Goal: Task Accomplishment & Management: Complete application form

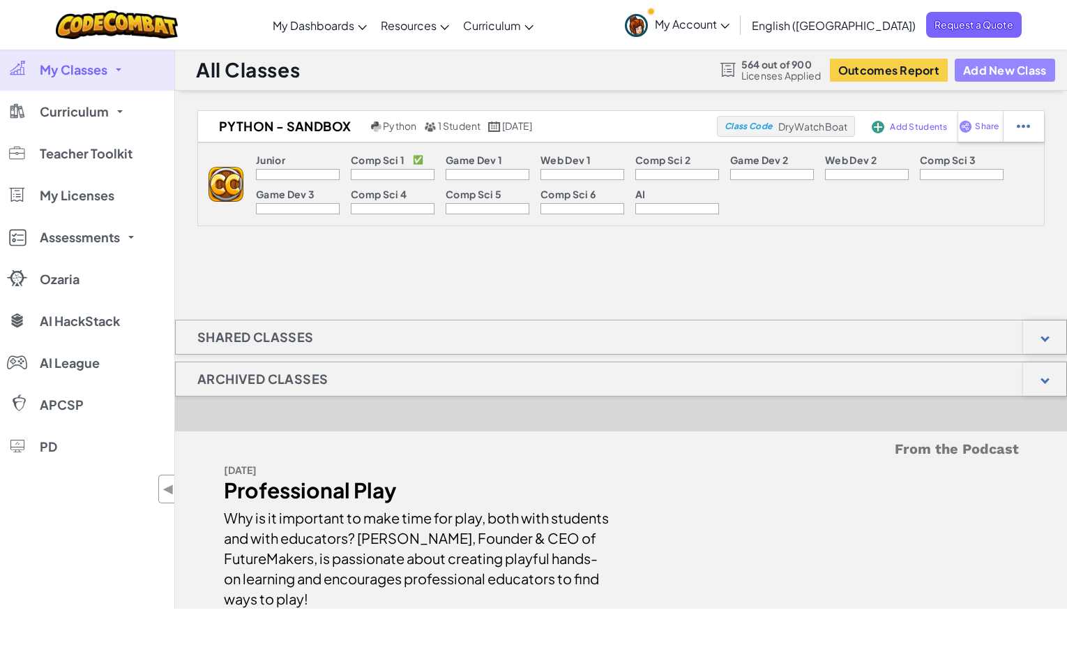
click at [994, 67] on button "Add New Class" at bounding box center [1005, 70] width 100 height 23
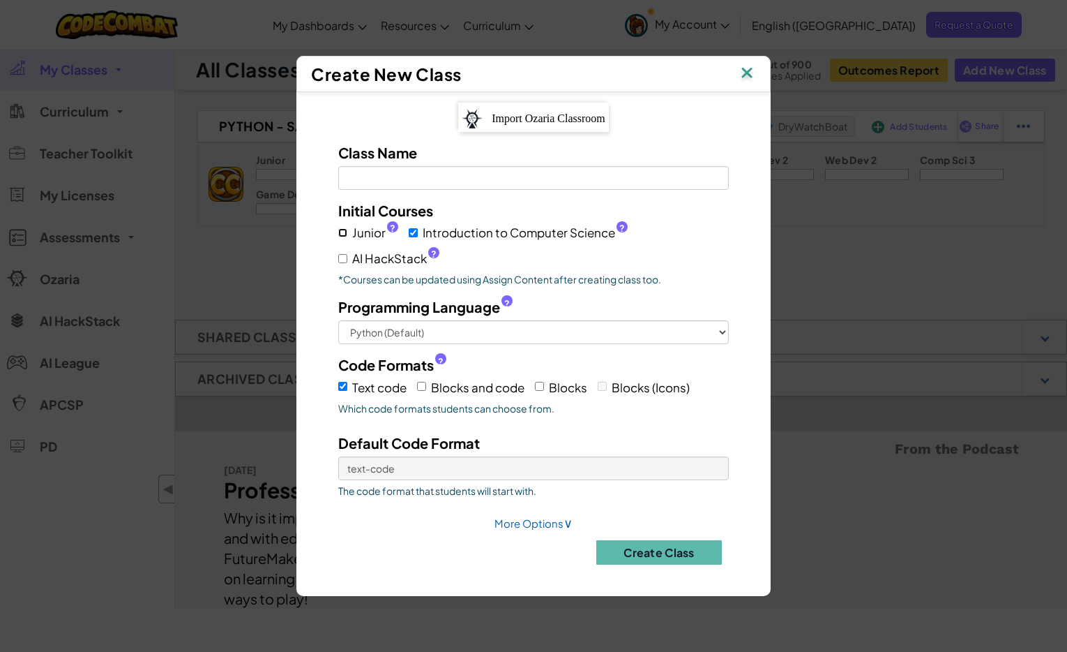
click at [345, 232] on input "Junior ?" at bounding box center [342, 232] width 9 height 9
checkbox input "true"
click at [345, 258] on input "AI HackStack ?" at bounding box center [342, 258] width 9 height 9
checkbox input "true"
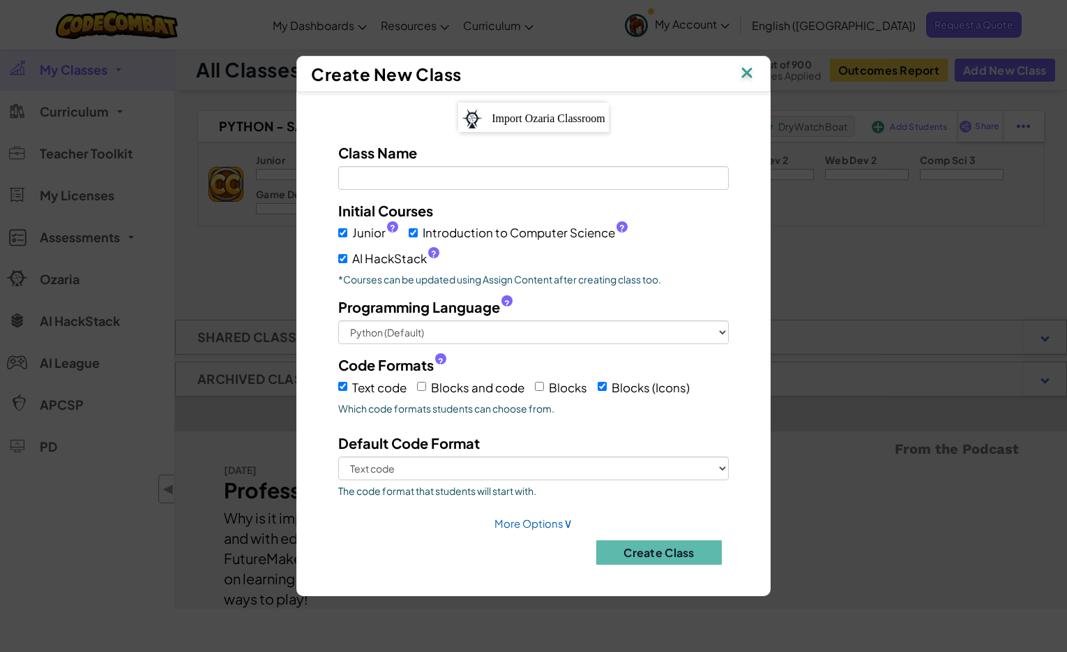
click at [428, 390] on label "Blocks and code" at bounding box center [470, 387] width 107 height 22
click at [426, 390] on input "Blocks and code" at bounding box center [421, 386] width 9 height 9
checkbox input "true"
click at [543, 386] on input "Blocks" at bounding box center [539, 386] width 9 height 9
checkbox input "true"
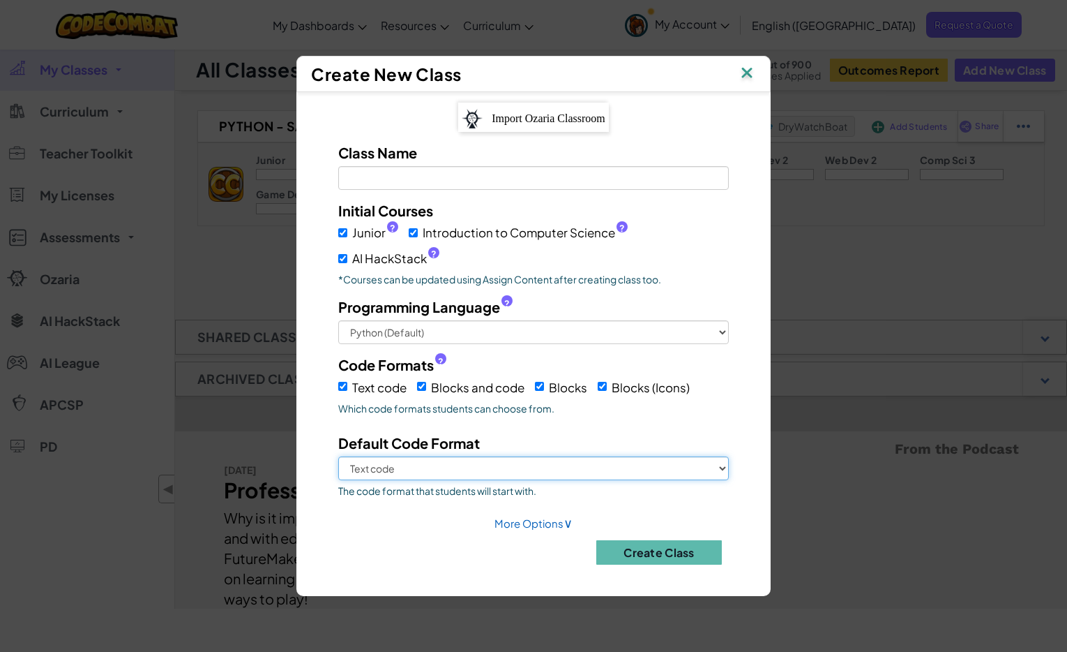
click at [508, 469] on select "Text code Blocks and code Blocks Blocks (Icons)" at bounding box center [533, 468] width 391 height 24
select select "blocks-and-code"
click at [338, 456] on select "Text code Blocks and code Blocks Blocks (Icons)" at bounding box center [533, 468] width 391 height 24
click at [517, 518] on link "More Options ∨" at bounding box center [534, 522] width 78 height 13
select select
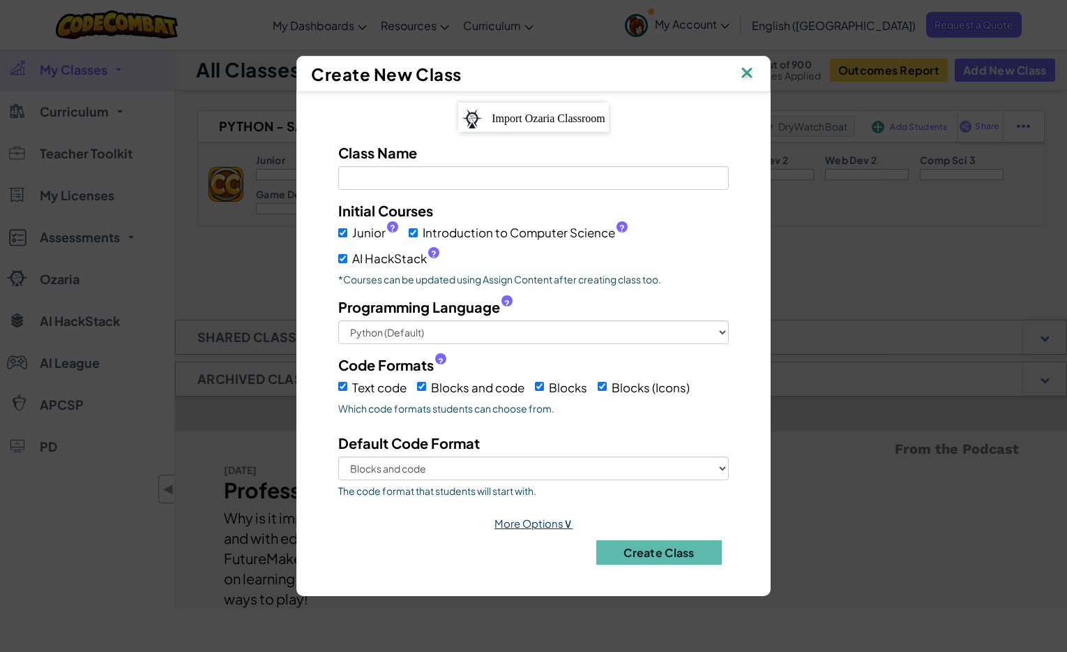
select select
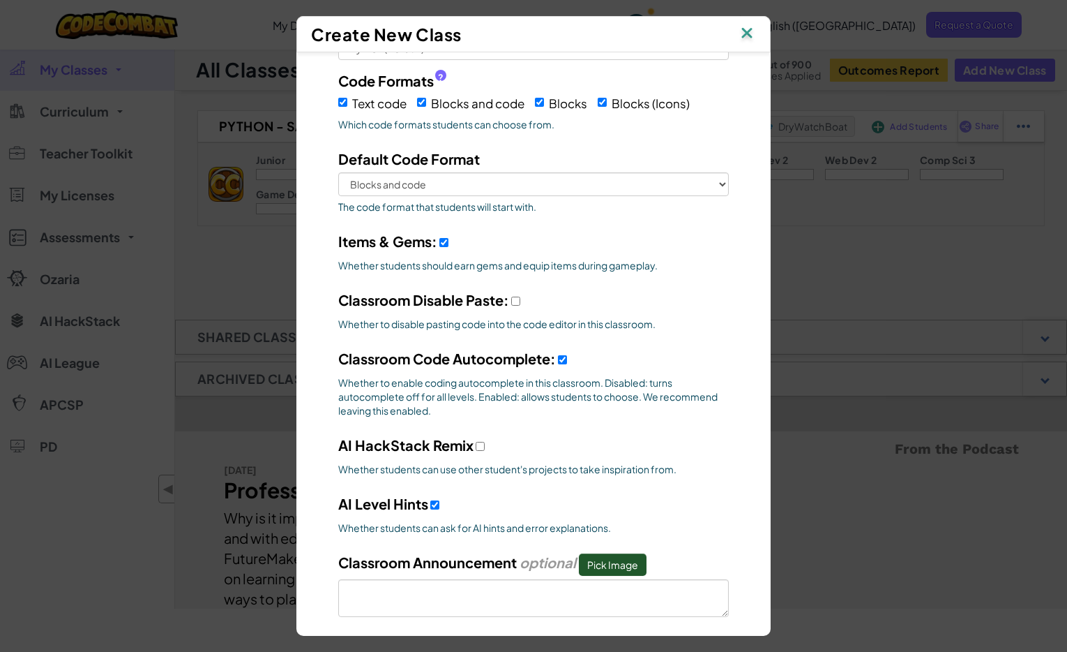
scroll to position [246, 0]
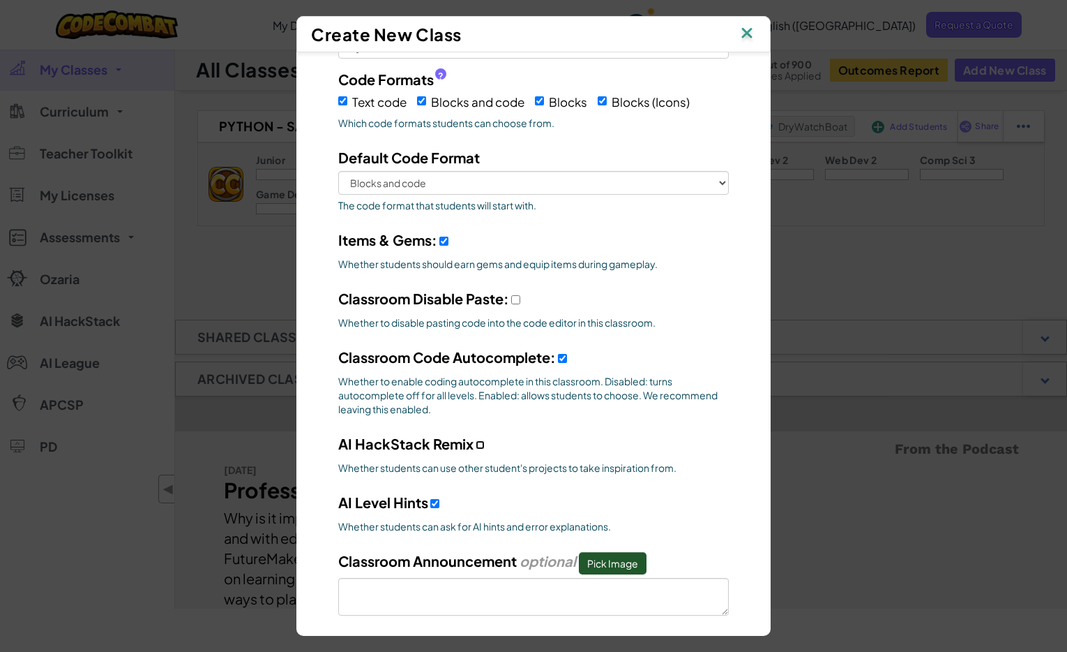
click at [479, 442] on input "AI HackStack Remix" at bounding box center [480, 444] width 9 height 9
checkbox input "true"
select select
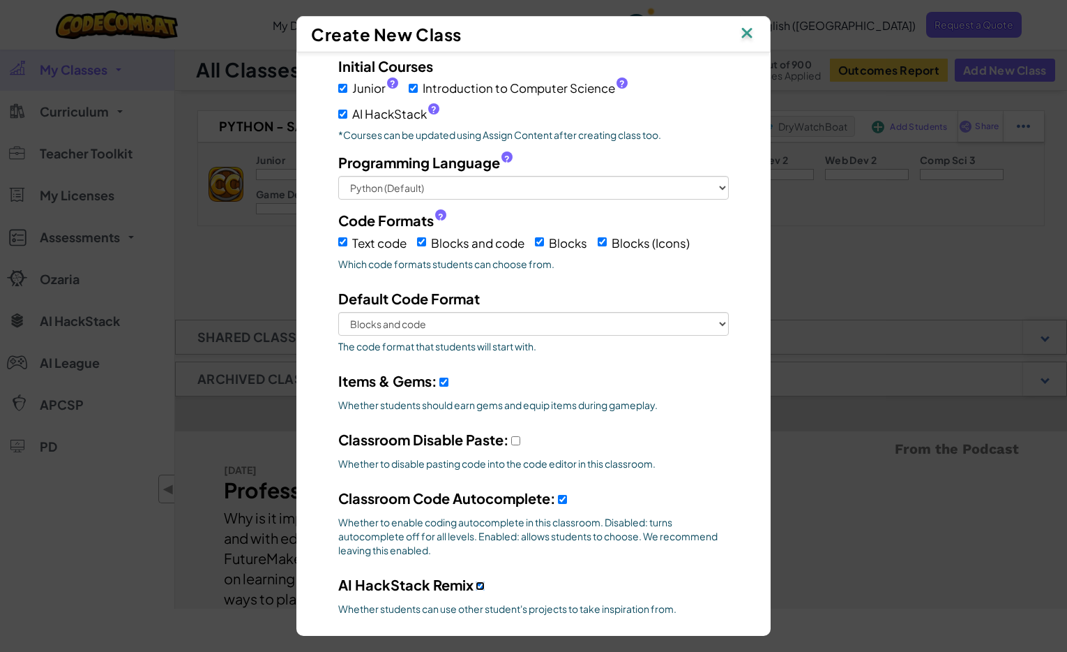
scroll to position [0, 0]
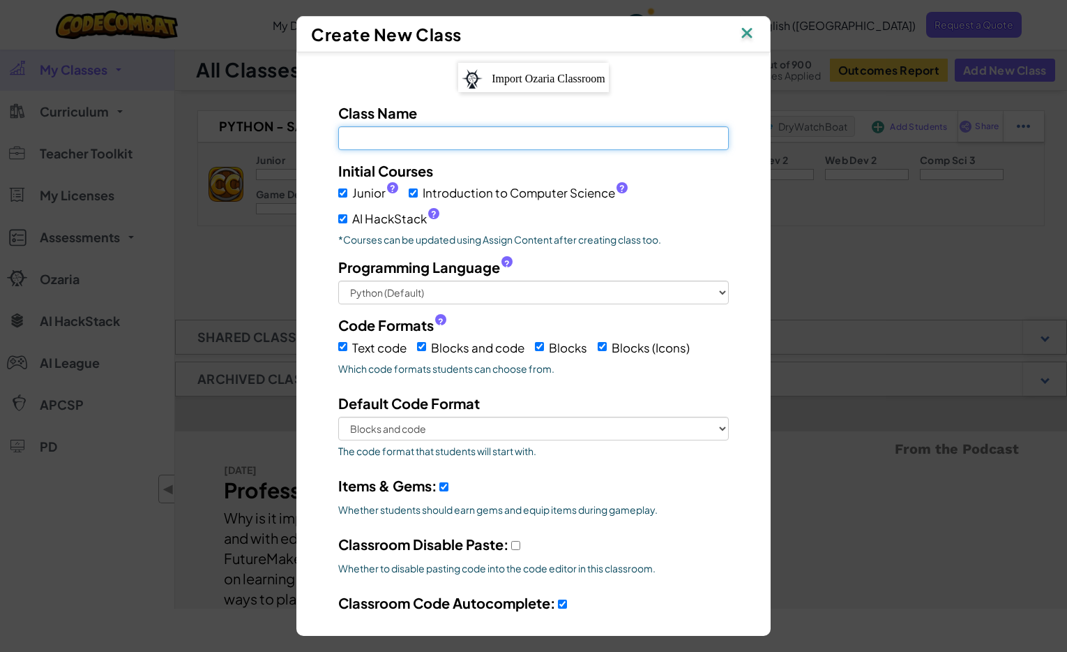
click at [418, 144] on input "Class Name Field is required" at bounding box center [533, 138] width 391 height 24
type input "S"
select select
type input "Sp"
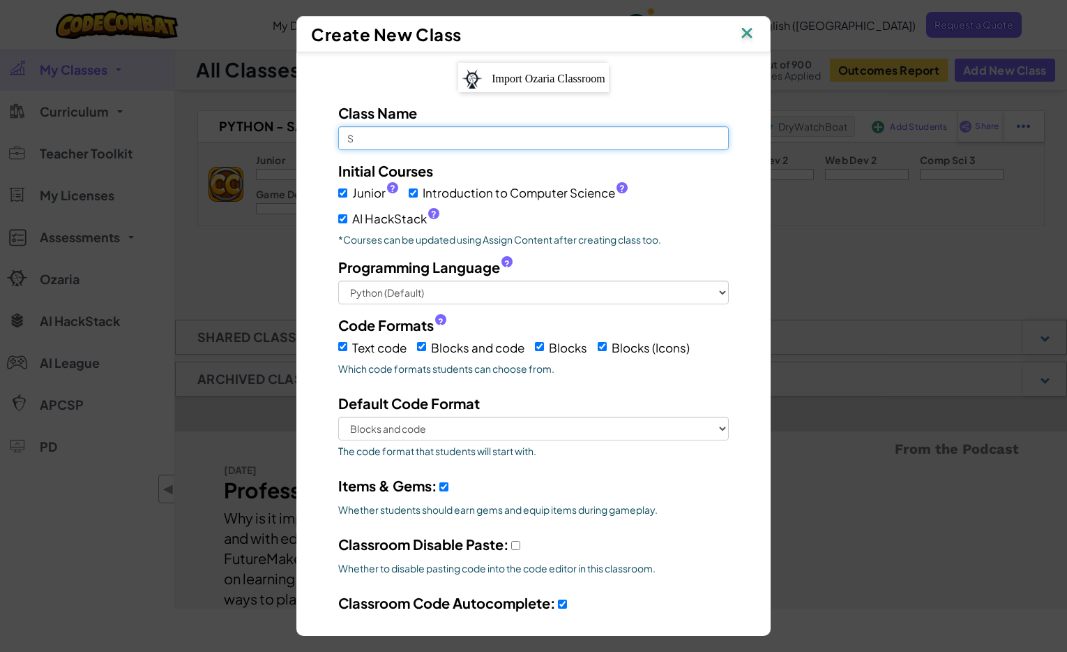
select select
type input "Spa"
select select
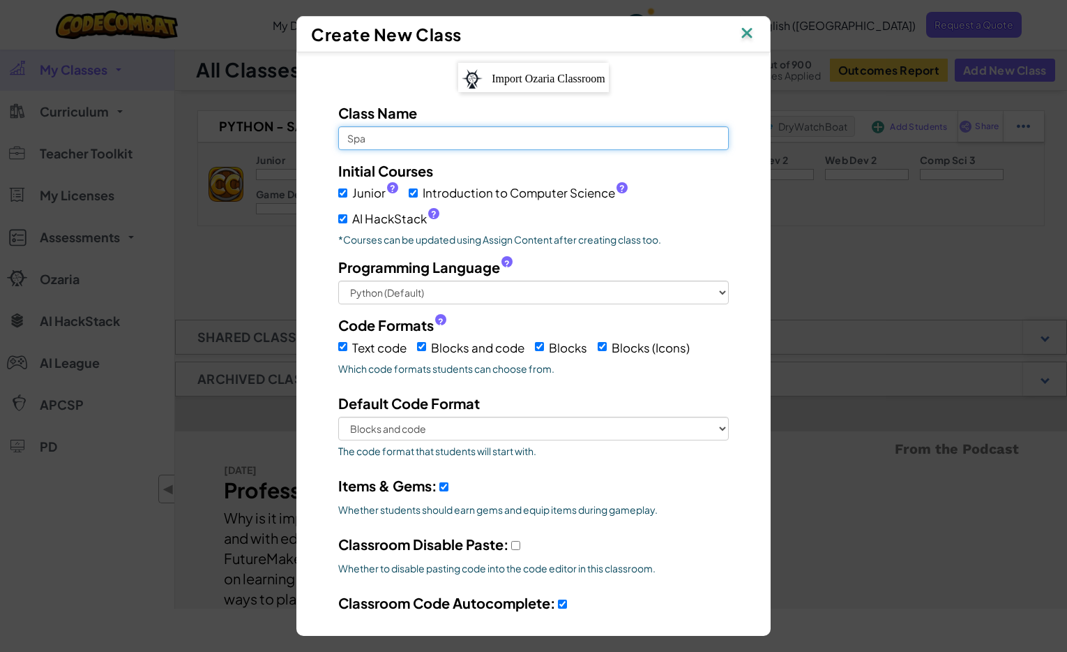
type input "Spar"
select select
type input "Spark"
select select
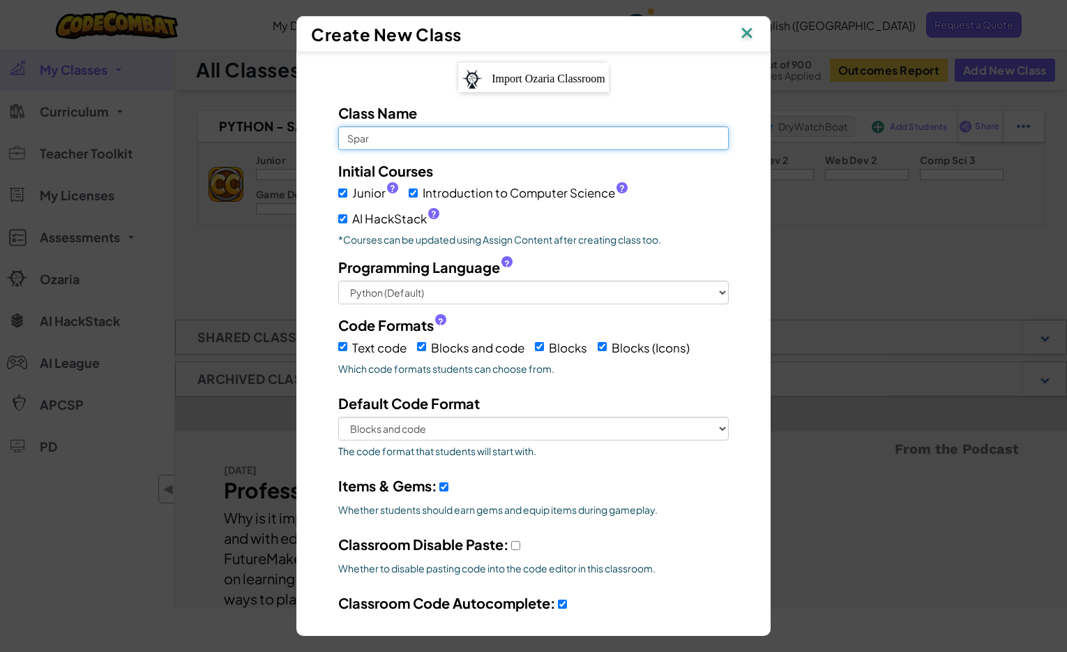
select select
type input "Spark"
select select
type input "Spark H"
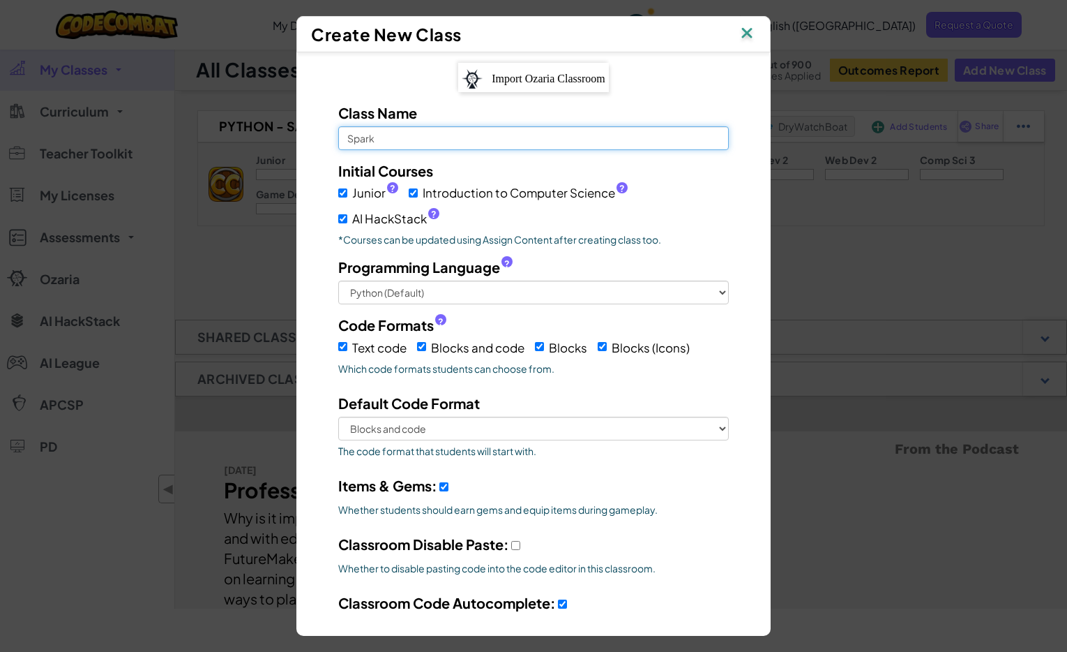
select select
type input "Spark Ho"
select select
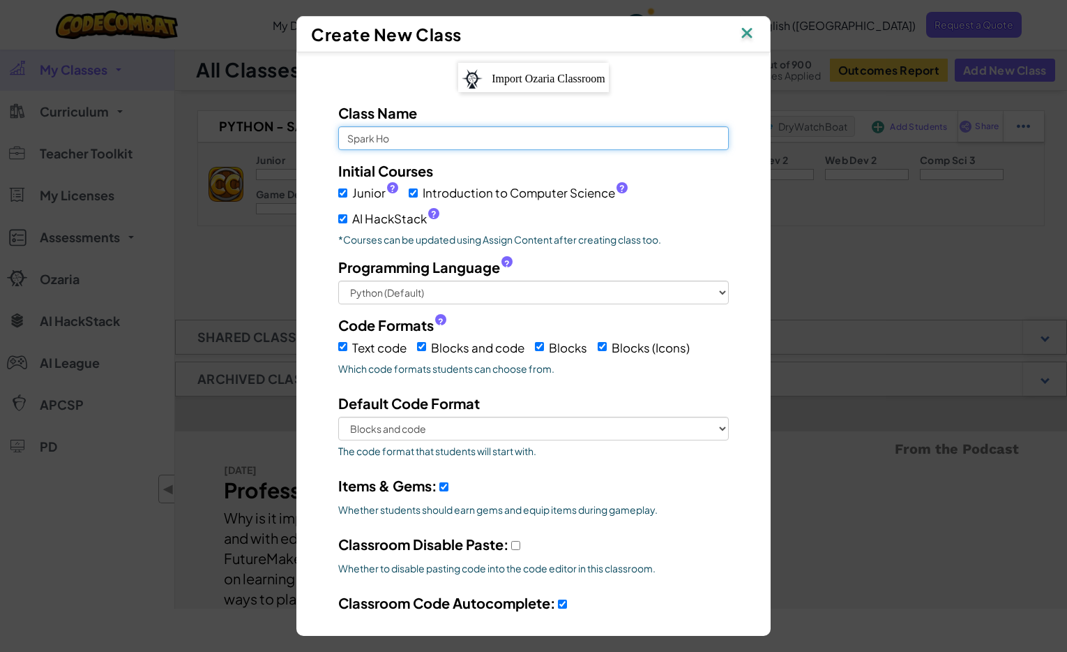
type input "Spark Hou"
select select
type input "Spark Hour"
select select
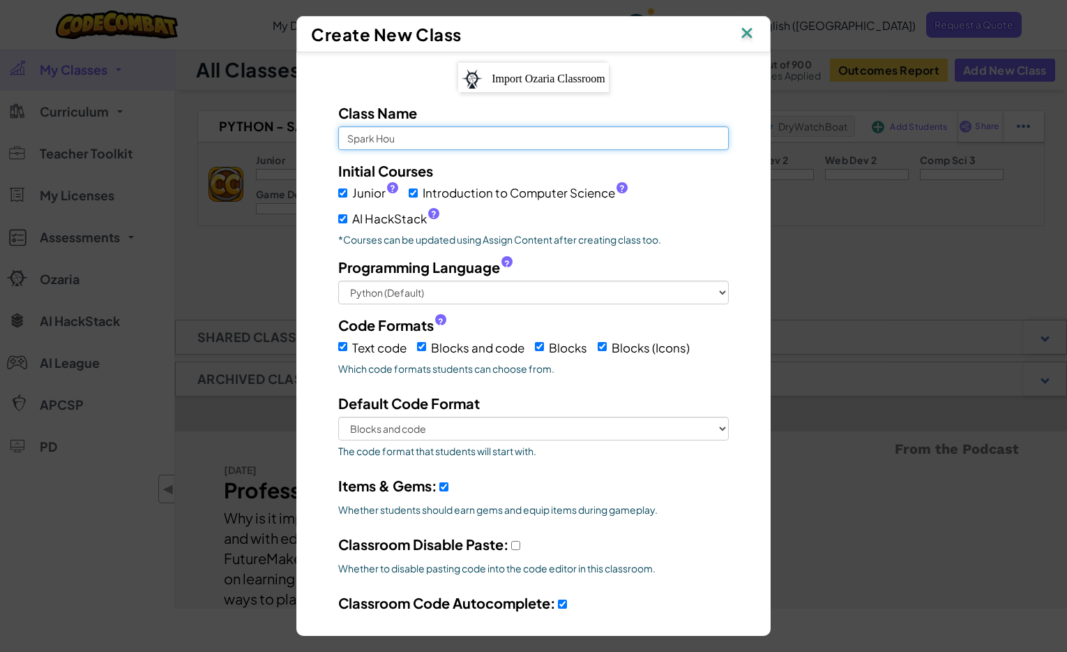
select select
type input "Spark Hour"
select select
type input "Spark Hour j"
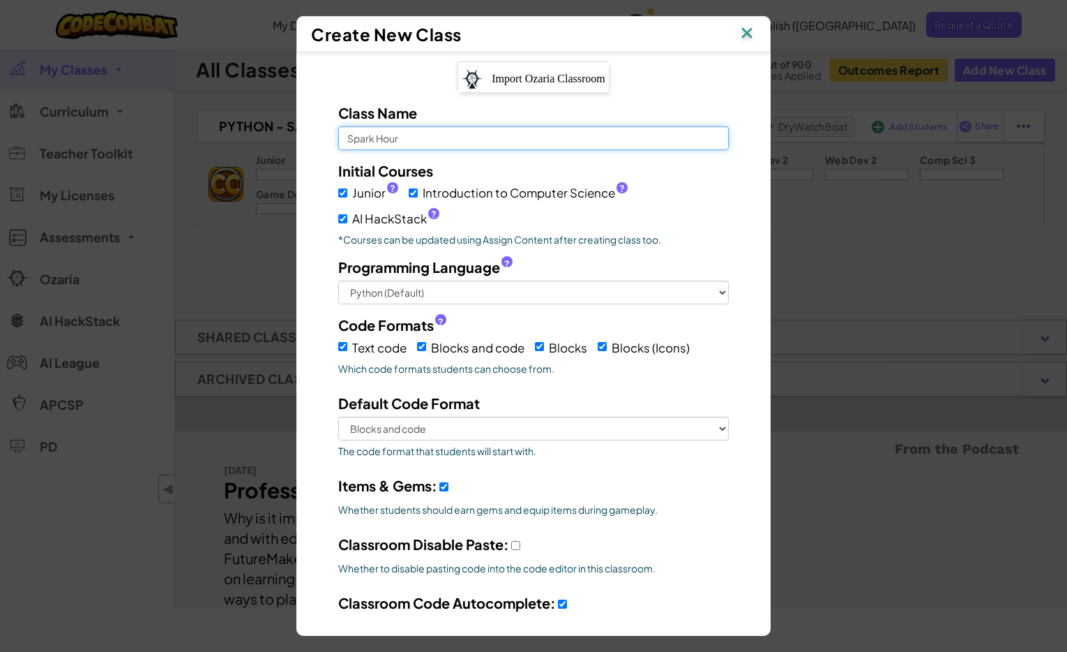
select select
type input "Spark Hour jF"
select select
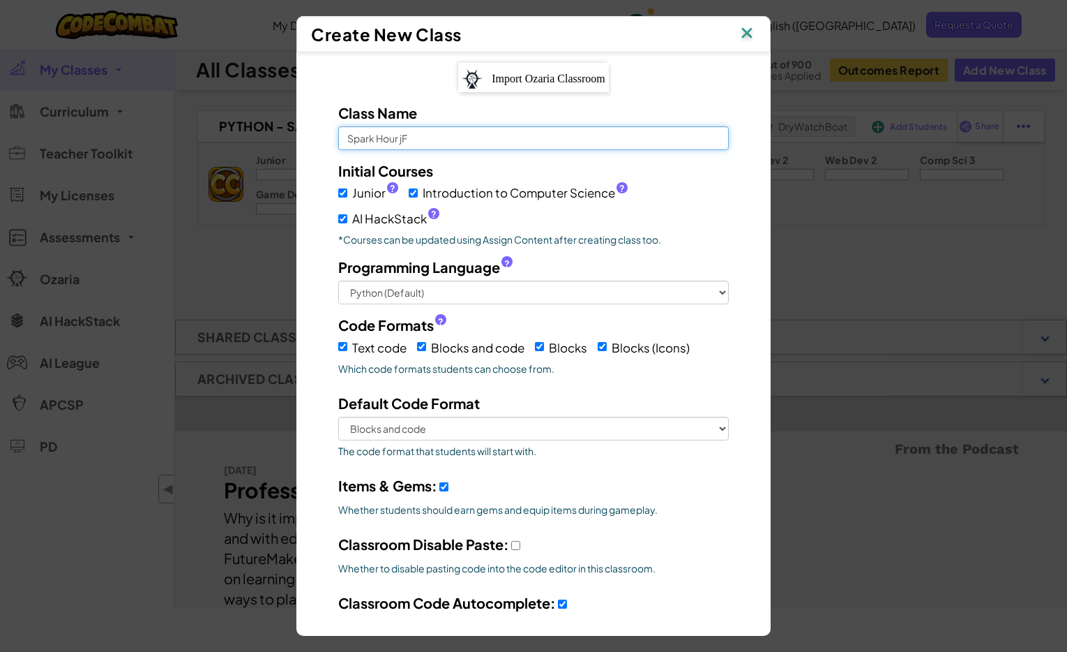
type input "Spark Hour j"
select select
type input "Spark Hour"
select select
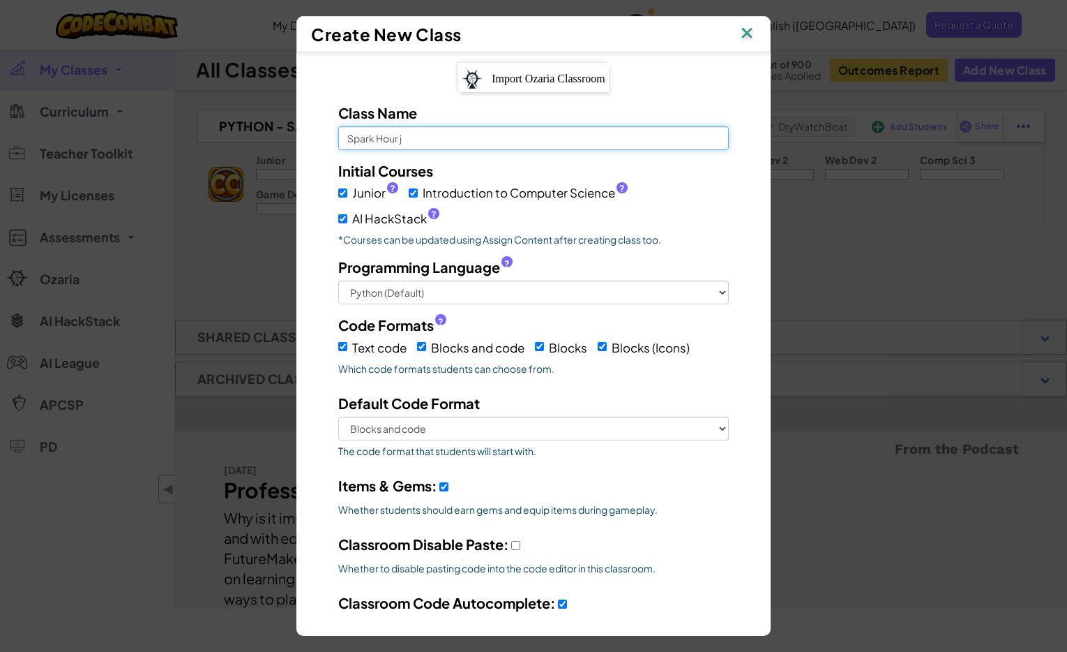
select select
type input "Spark Hour F"
select select
type input "Spark Hour Fa"
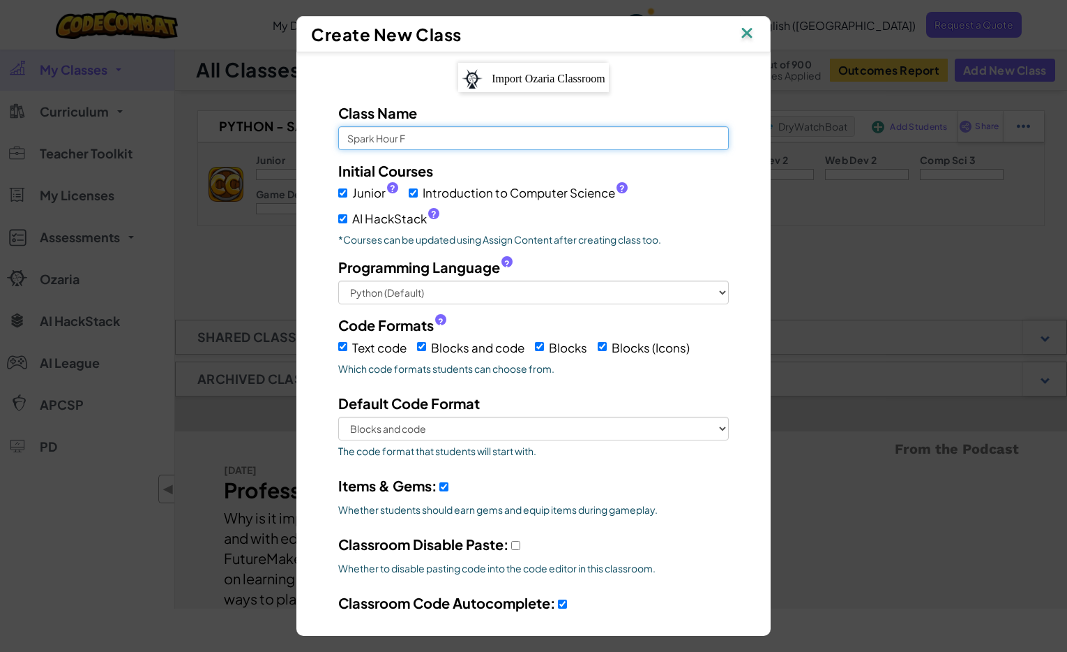
select select
type input "Spark Hour Fal"
select select
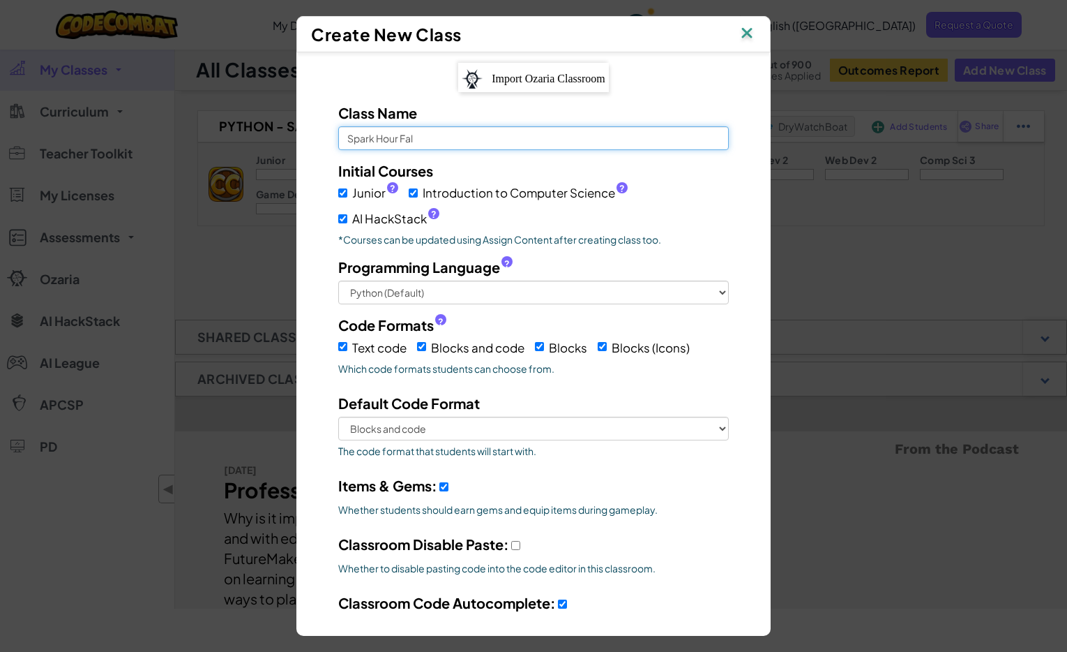
type input "Spark Hour Fall"
select select
type input "Spark Hour Fall"
select select
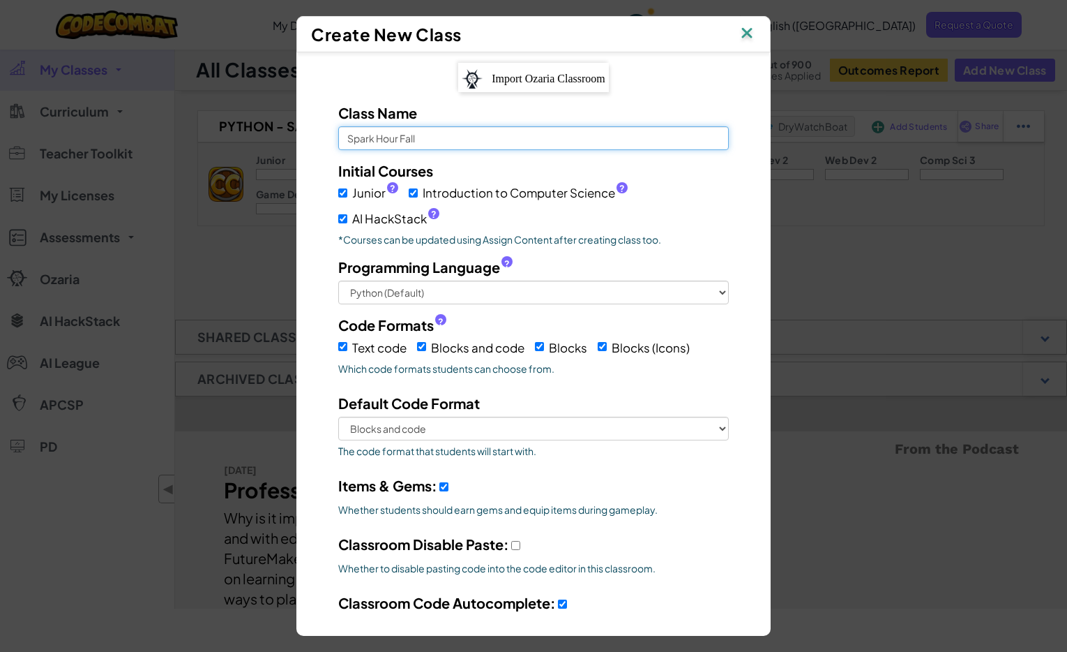
select select
type input "Spark Hour Fall 2"
select select
type input "Spark Hour Fall 20"
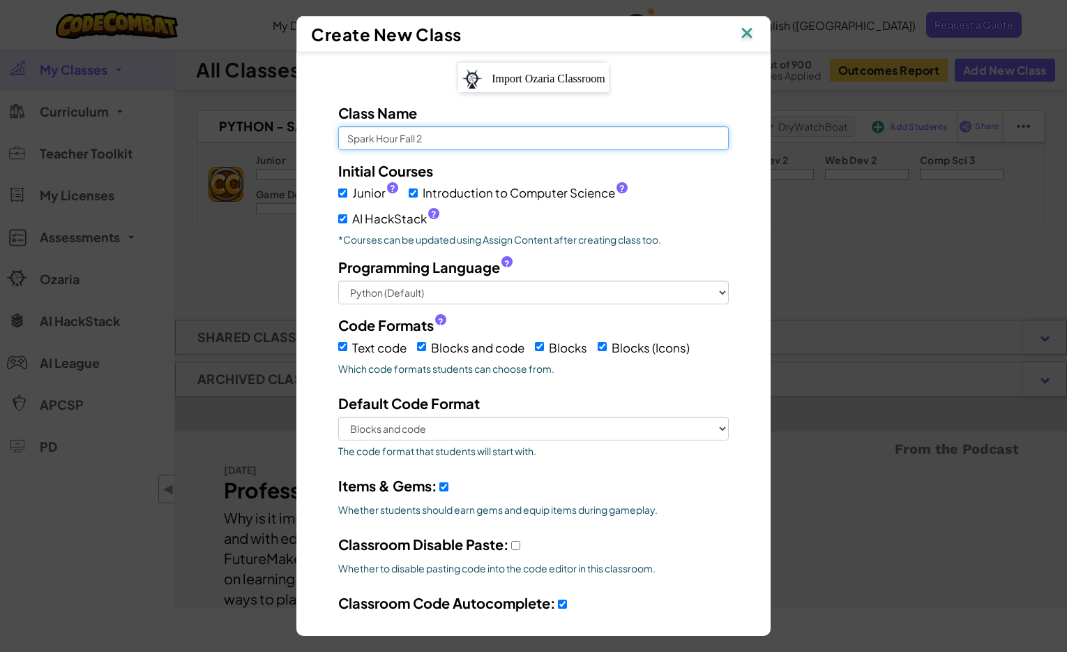
select select
type input "Spark Hour Fall 202"
select select
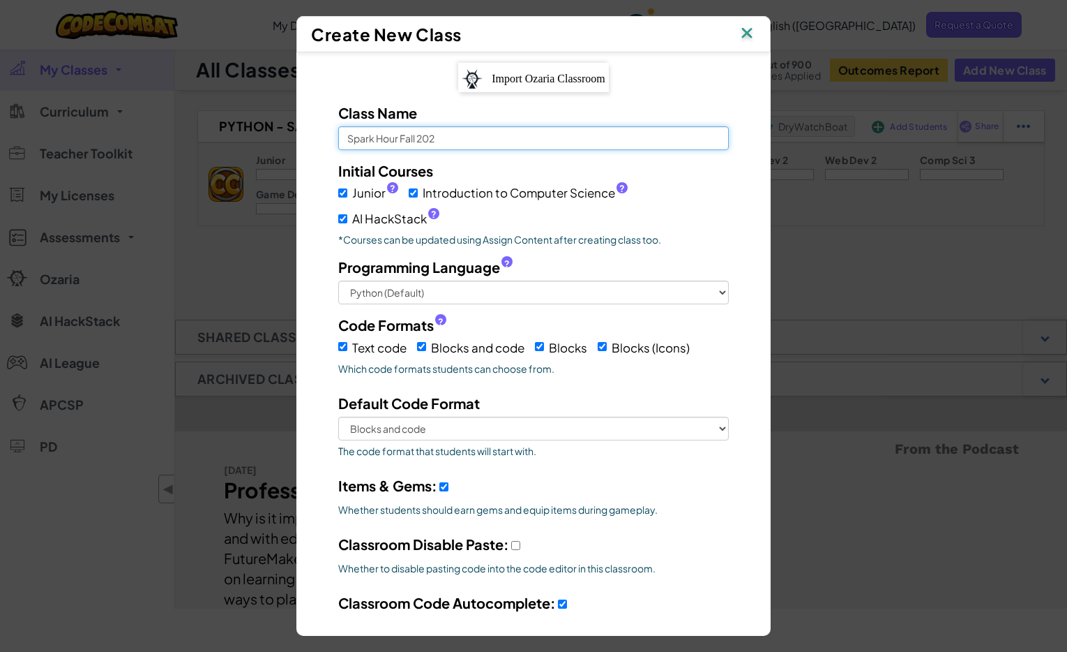
type input "Spark Hour Fall 2025"
select select
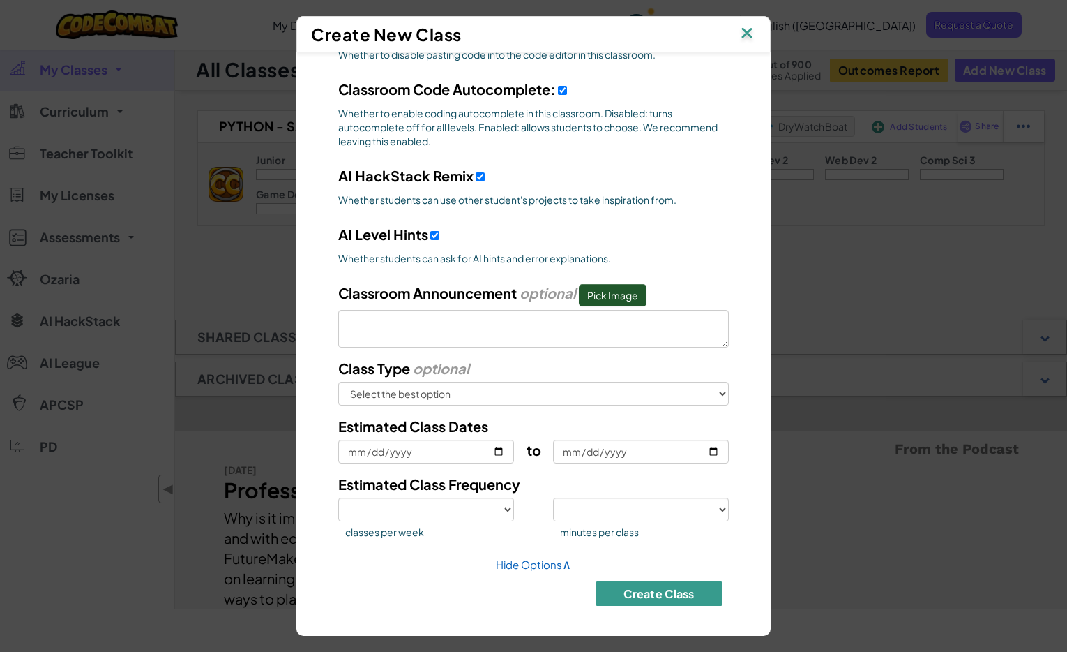
type input "Spark Hour Fall 2025"
click at [663, 592] on button "Create Class" at bounding box center [659, 593] width 126 height 24
select select
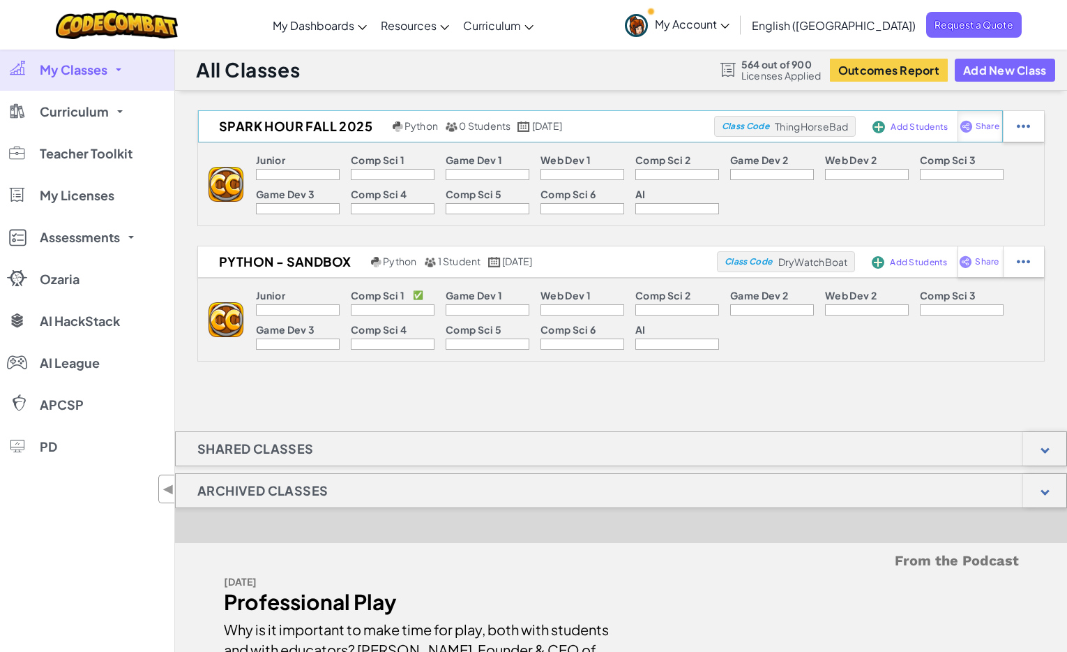
click at [968, 123] on img at bounding box center [966, 126] width 13 height 13
select select "write"
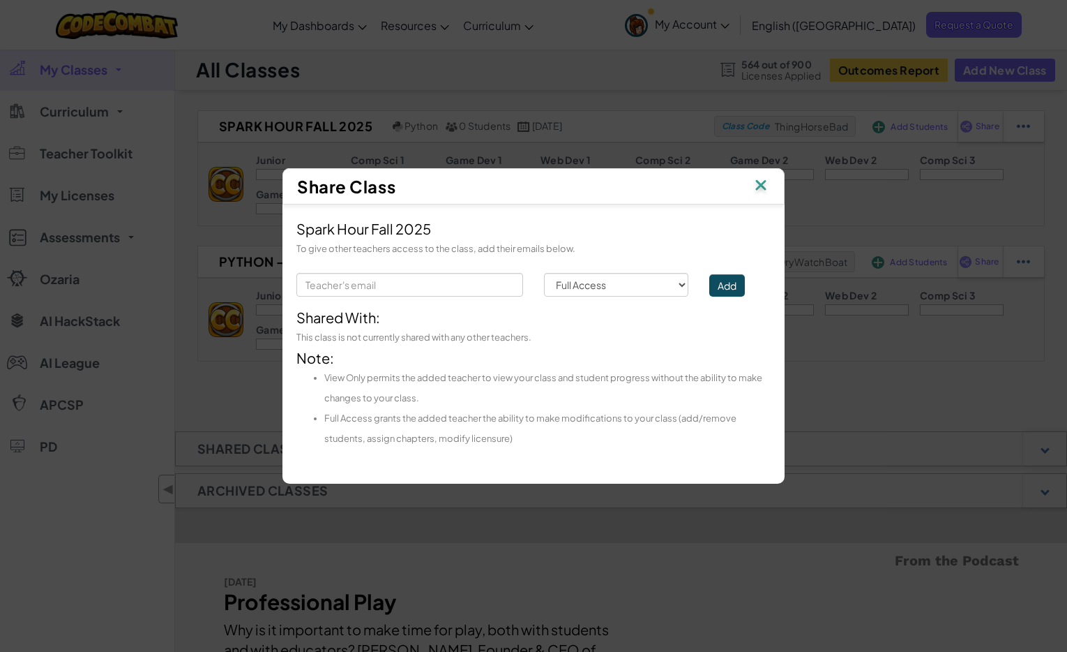
click at [760, 188] on img at bounding box center [761, 186] width 18 height 21
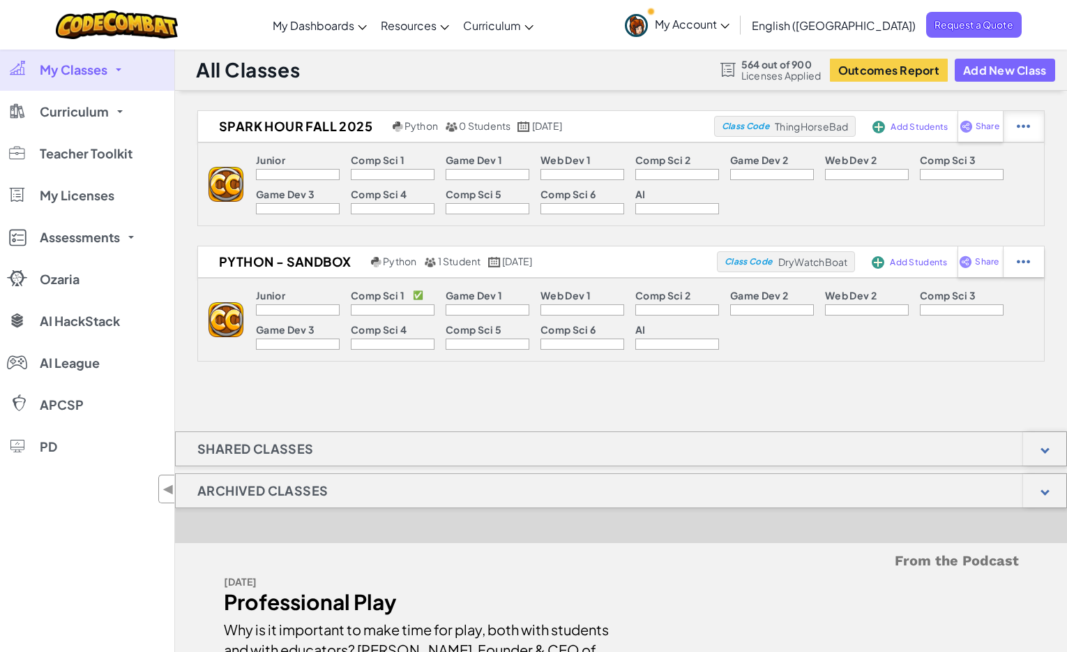
click at [1015, 126] on div at bounding box center [1023, 126] width 41 height 31
select select "blocks-and-code"
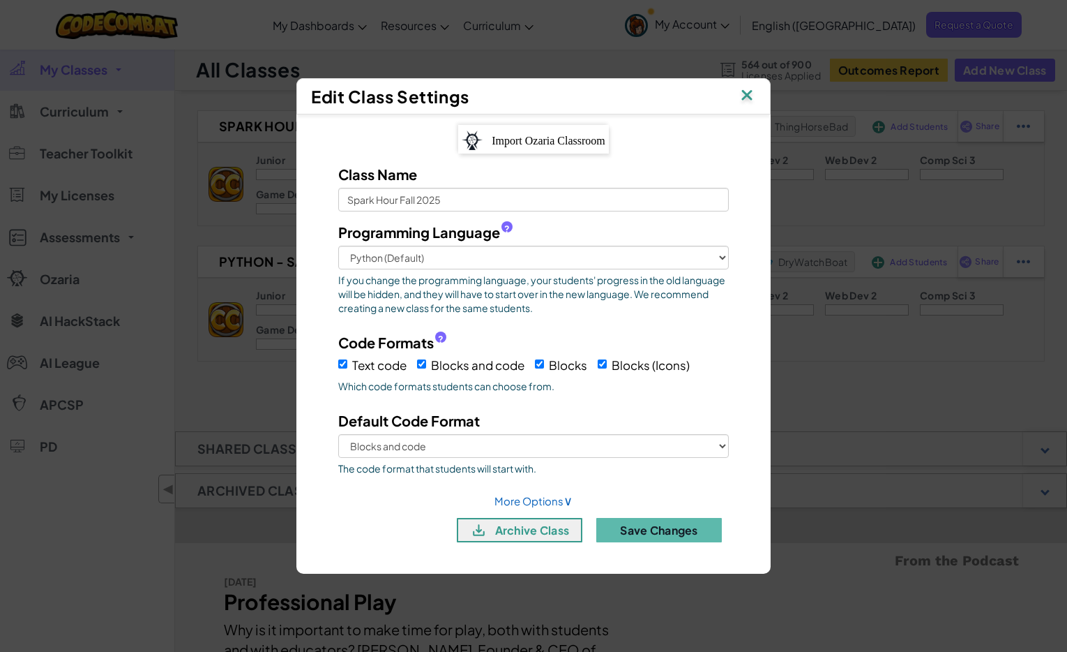
click at [746, 96] on img at bounding box center [747, 96] width 18 height 21
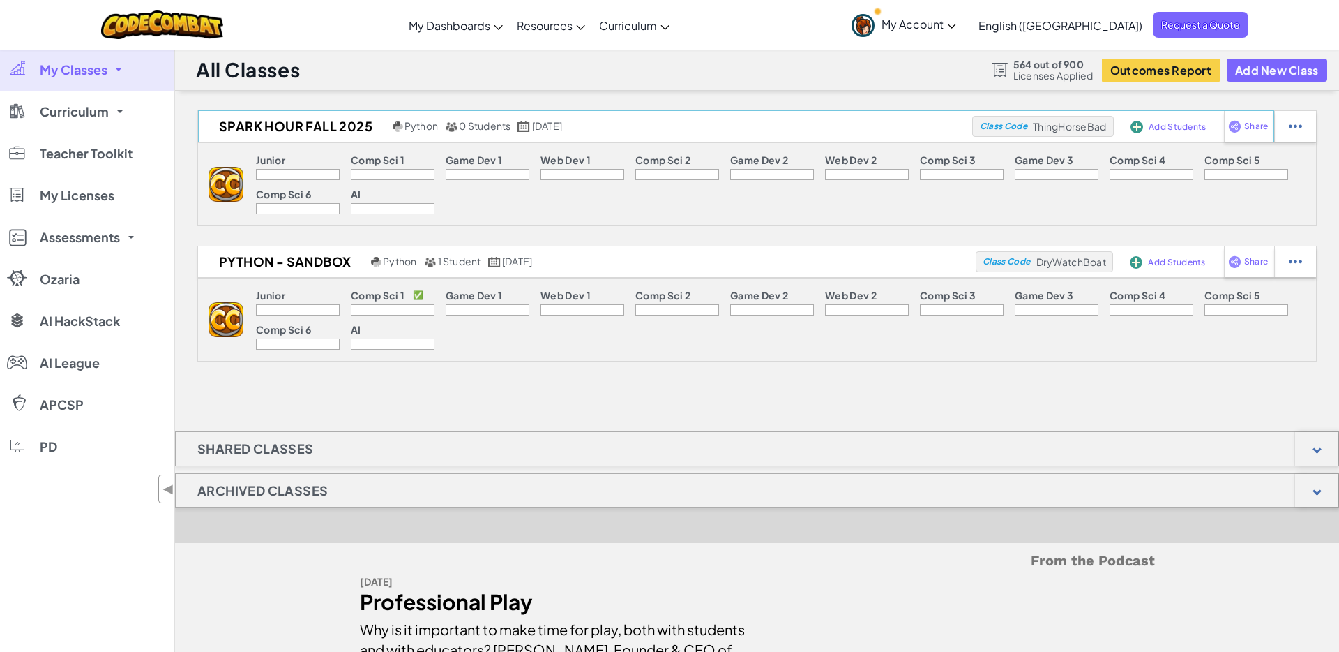
click at [1004, 126] on span "Class Code" at bounding box center [1003, 126] width 47 height 8
click at [1063, 123] on span "ThingHorseBad" at bounding box center [1069, 126] width 73 height 13
click at [1067, 126] on span "Add Students" at bounding box center [1177, 127] width 57 height 8
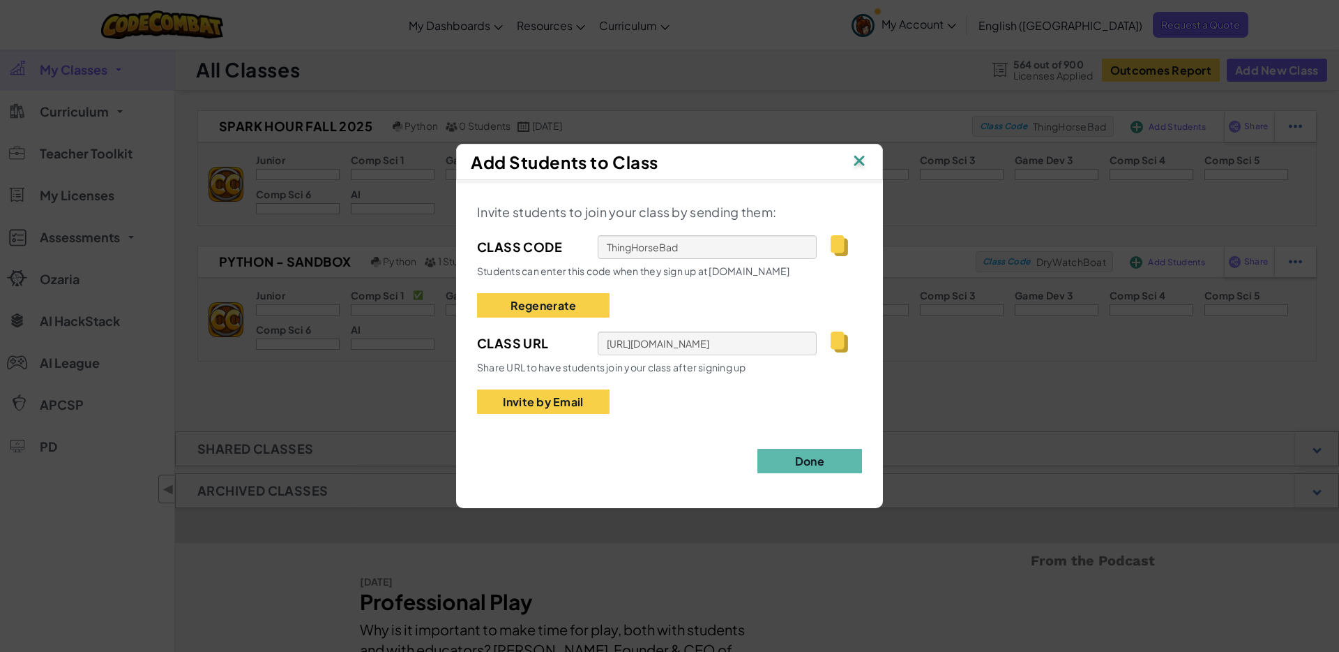
click at [838, 243] on img at bounding box center [839, 245] width 17 height 21
click at [837, 246] on img at bounding box center [839, 245] width 17 height 21
click at [825, 462] on button "Done" at bounding box center [810, 461] width 105 height 24
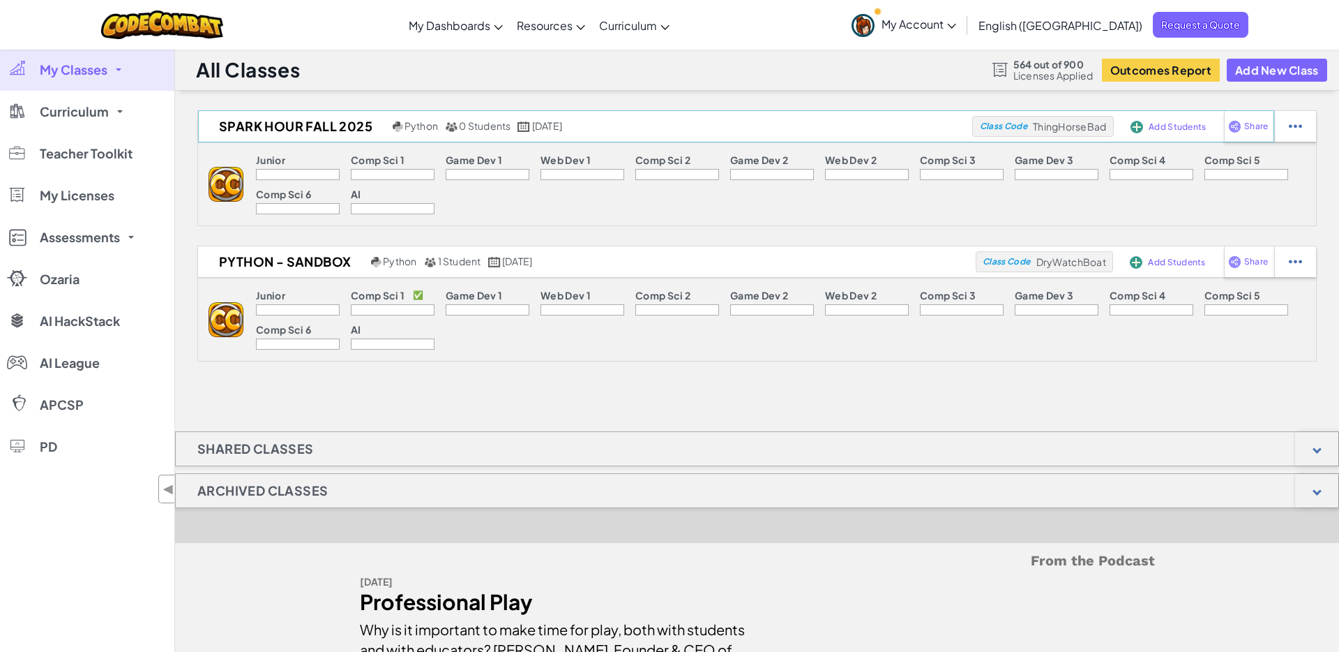
click at [1067, 124] on span "ThingHorseBad" at bounding box center [1069, 126] width 73 height 13
click at [1020, 127] on span "Class Code" at bounding box center [1003, 126] width 47 height 8
click at [1067, 124] on span "Share" at bounding box center [1256, 126] width 24 height 8
select select "write"
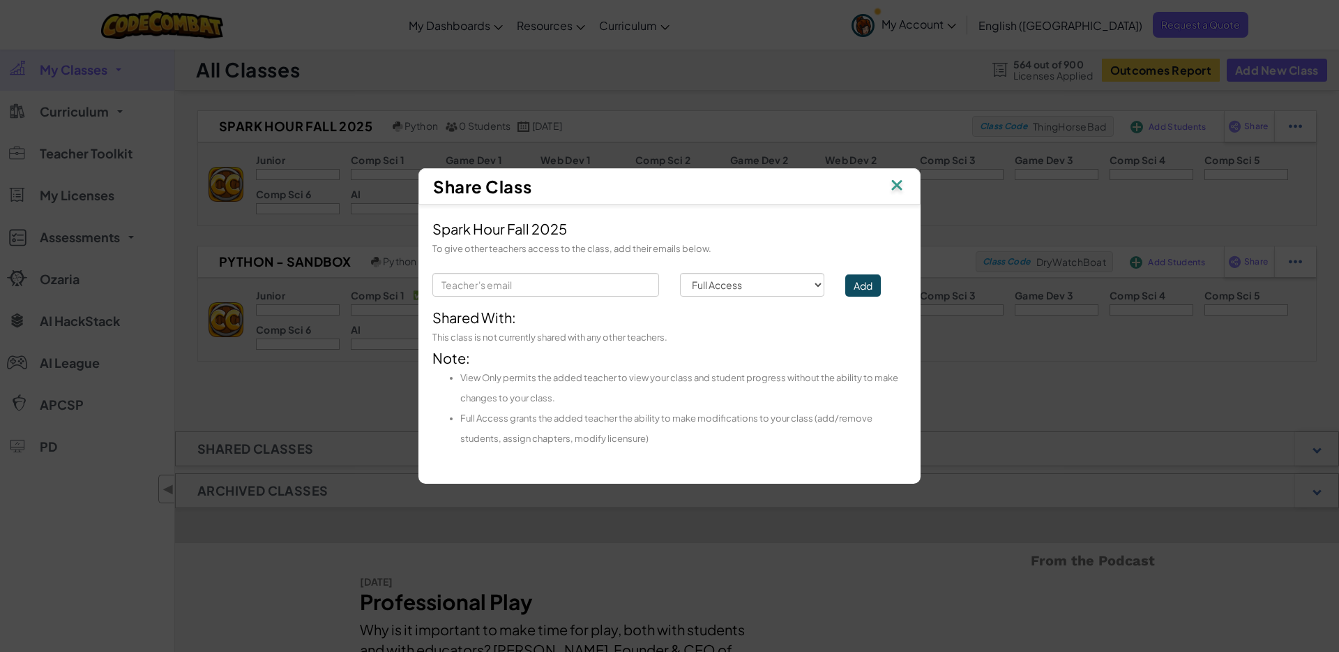
click at [897, 186] on img at bounding box center [897, 186] width 18 height 21
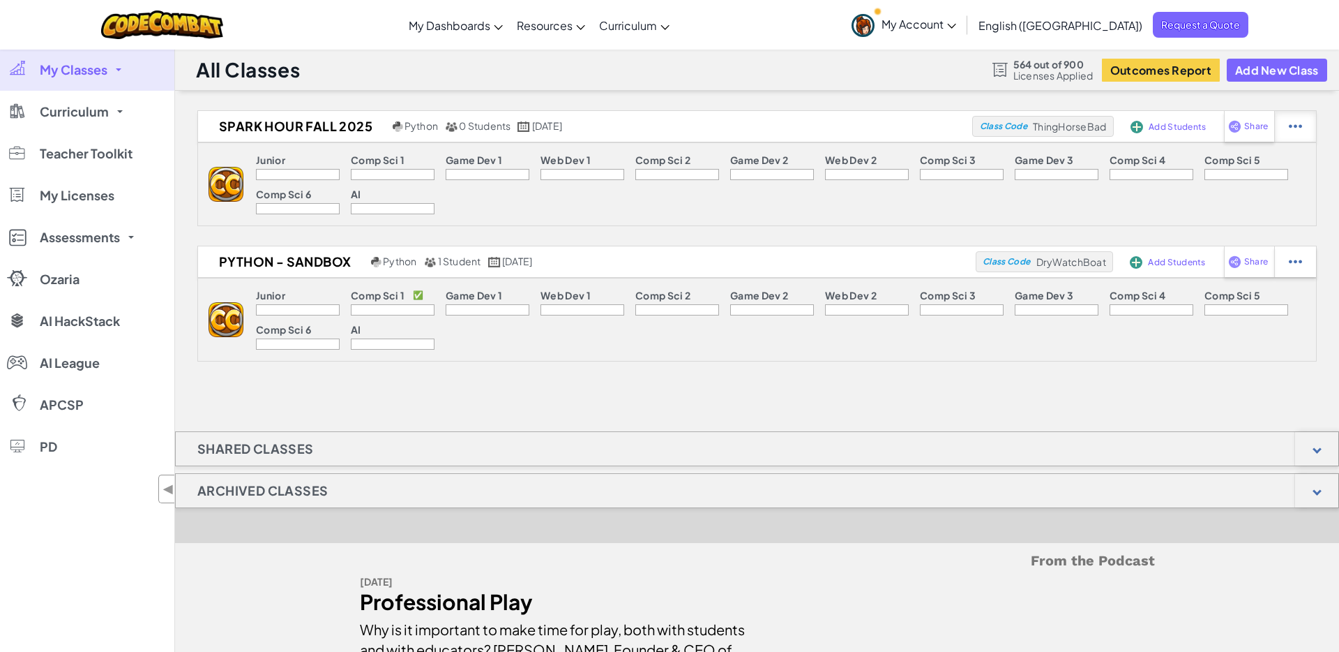
click at [1067, 126] on div at bounding box center [1295, 126] width 42 height 31
select select "blocks-and-code"
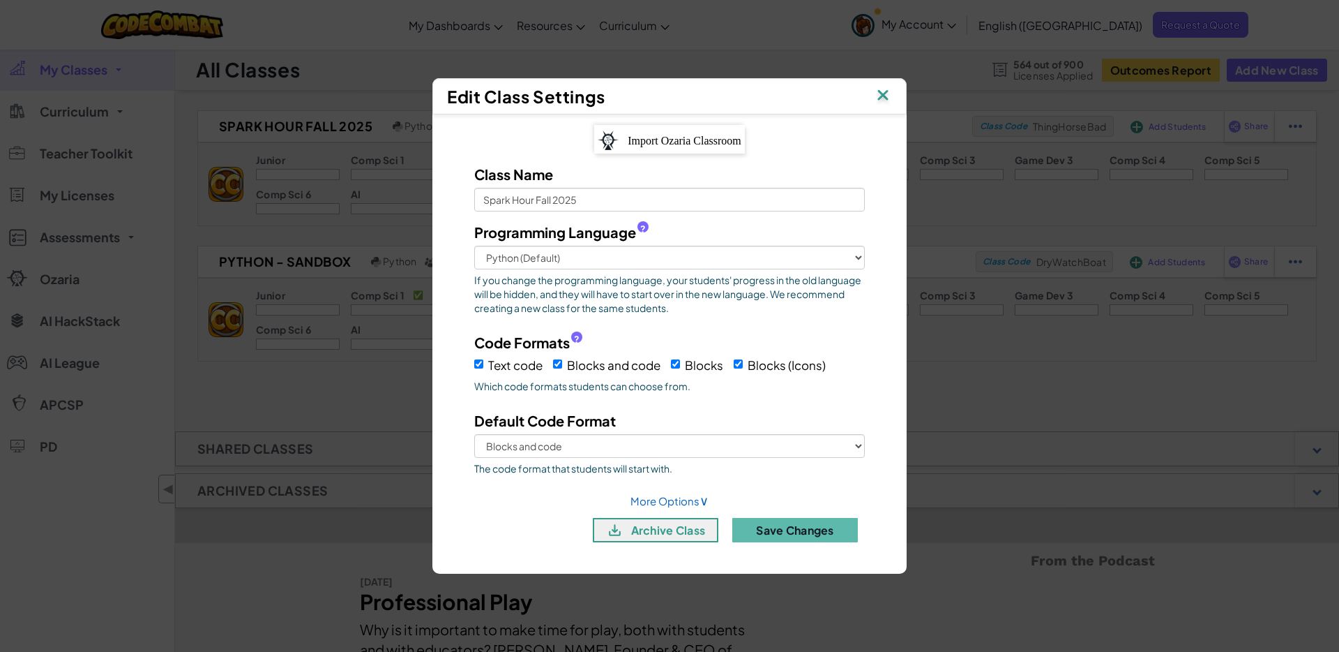
click at [882, 98] on img at bounding box center [883, 96] width 18 height 21
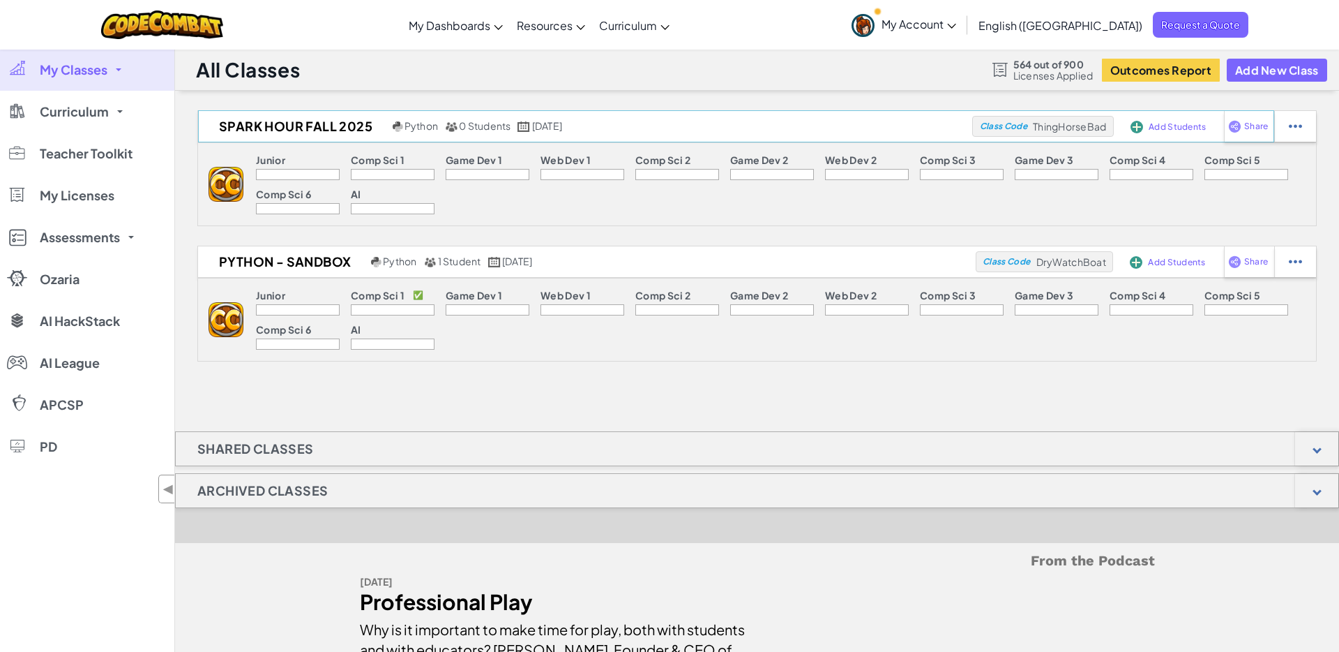
click at [1067, 126] on span "Add Students" at bounding box center [1177, 127] width 57 height 8
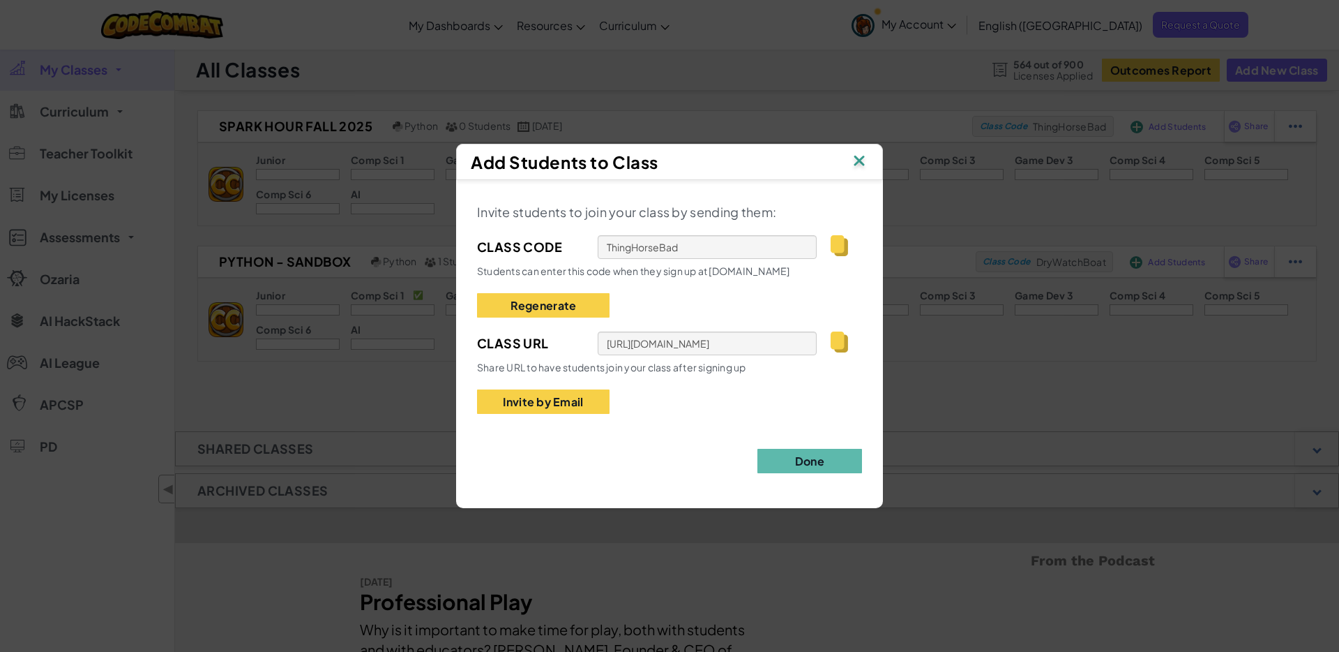
click at [836, 338] on img at bounding box center [839, 341] width 17 height 21
click at [815, 462] on button "Done" at bounding box center [810, 461] width 105 height 24
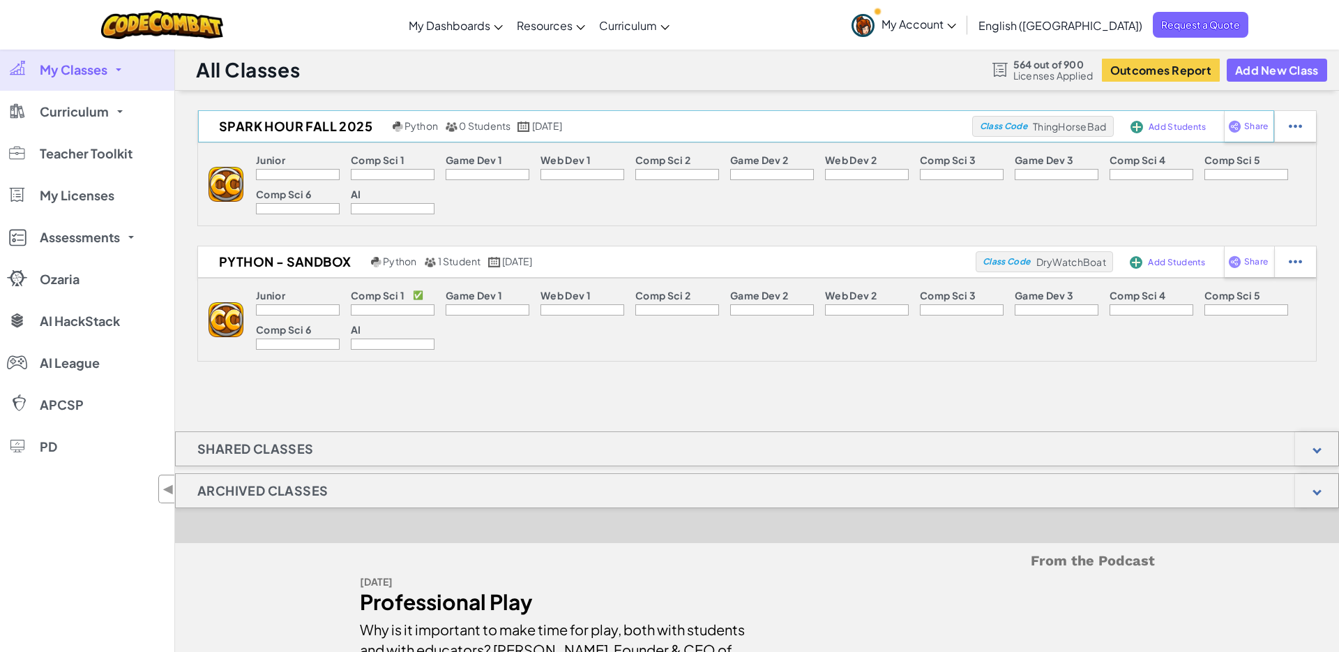
drag, startPoint x: 1046, startPoint y: 128, endPoint x: 1057, endPoint y: 118, distance: 14.3
click at [1046, 125] on span "ThingHorseBad" at bounding box center [1069, 126] width 73 height 13
click at [1067, 119] on div "Add Students" at bounding box center [1165, 126] width 75 height 32
click at [1067, 123] on img at bounding box center [1137, 127] width 13 height 13
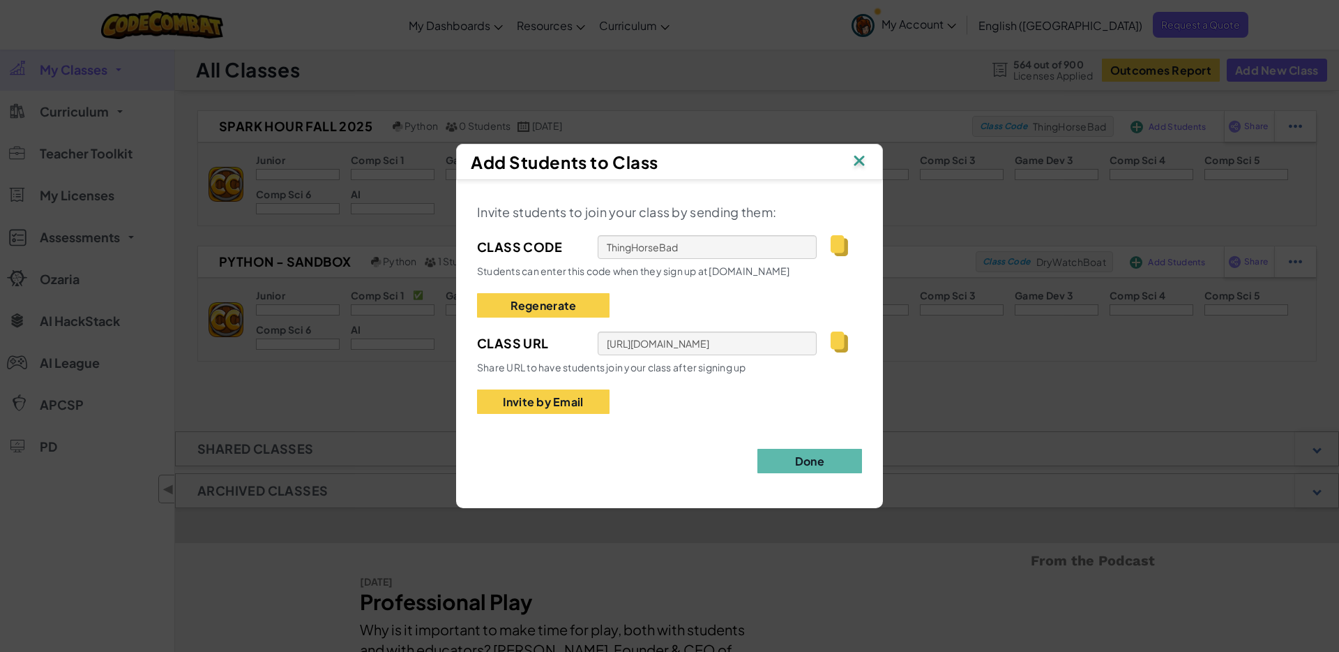
click at [835, 338] on img at bounding box center [839, 341] width 17 height 21
click at [841, 248] on img at bounding box center [839, 245] width 17 height 21
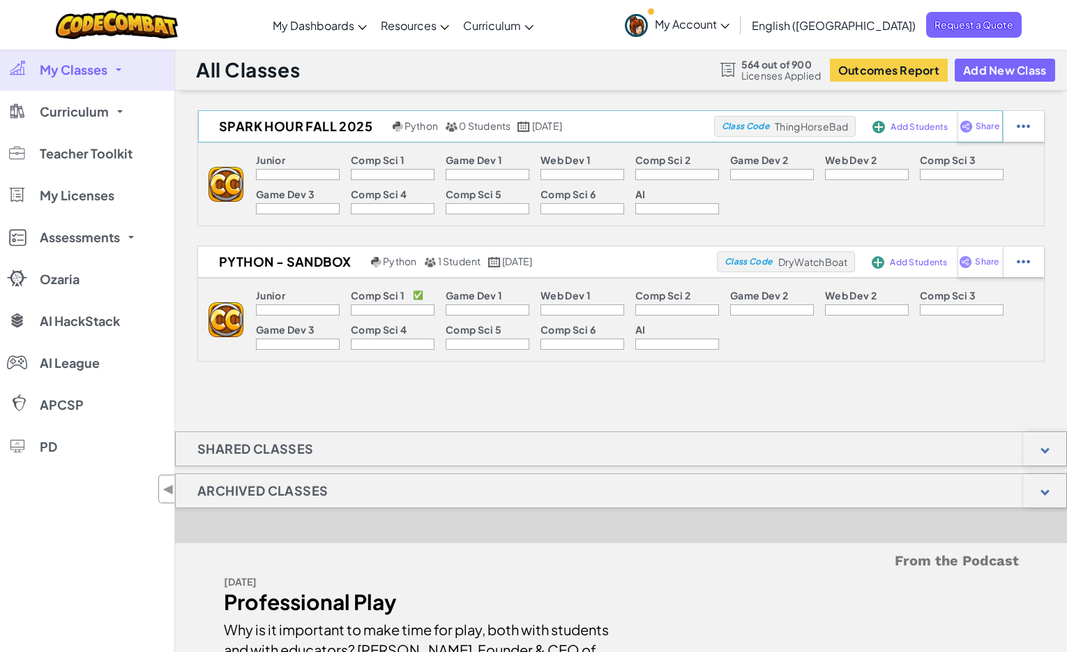
click at [895, 125] on span "Add Students" at bounding box center [919, 127] width 57 height 8
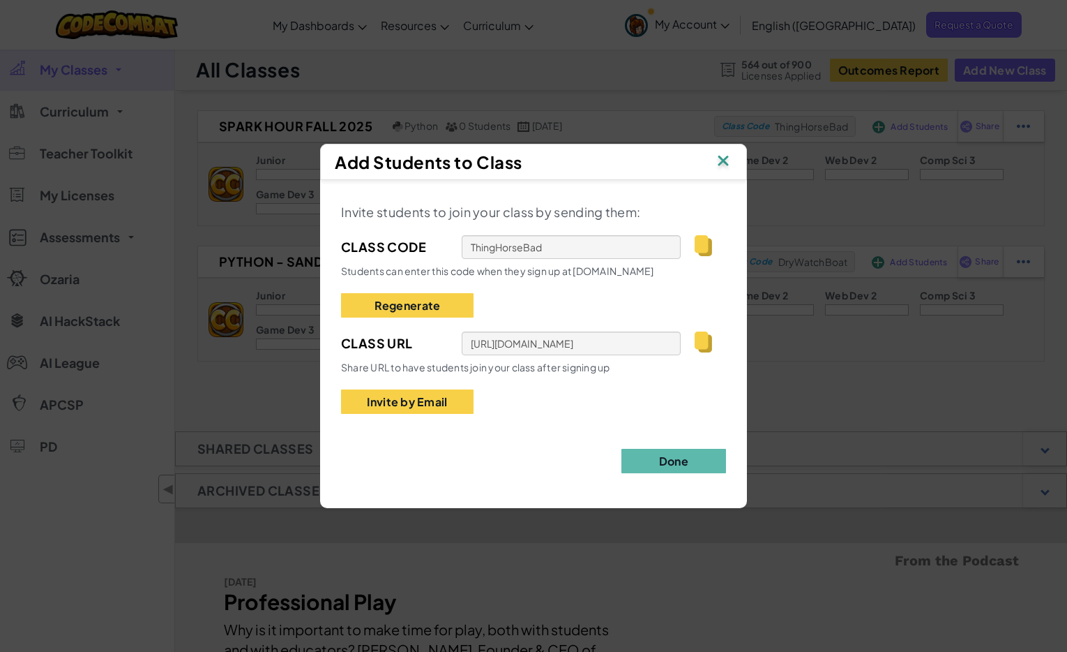
click at [703, 248] on img at bounding box center [703, 245] width 17 height 21
